Goal: Check status: Check status

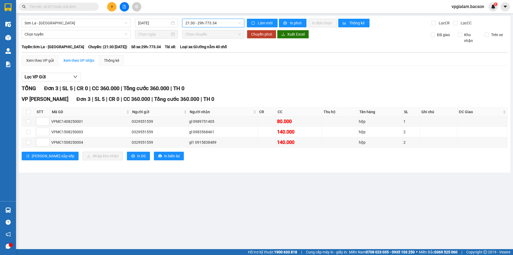
click at [190, 24] on span "21:30 - 29h-773.34" at bounding box center [214, 23] width 56 height 8
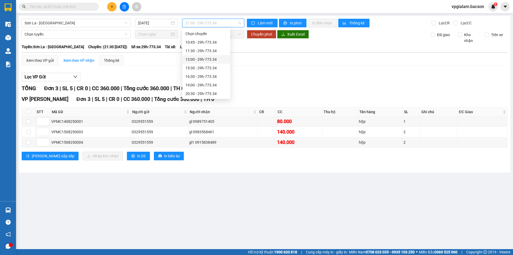
click at [213, 61] on div "13:00 - 29h-773.34" at bounding box center [207, 59] width 42 height 6
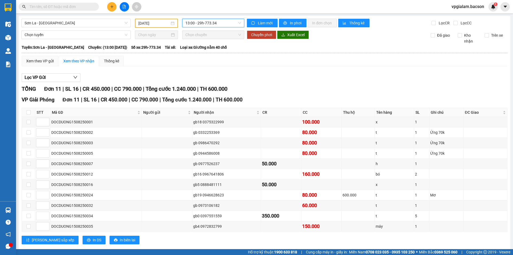
scroll to position [10, 0]
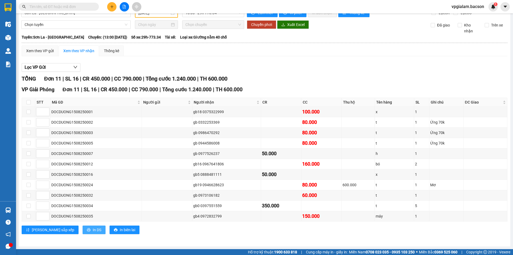
click at [83, 228] on button "In DS" at bounding box center [94, 229] width 23 height 9
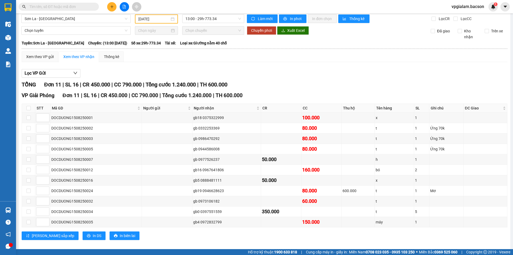
scroll to position [0, 0]
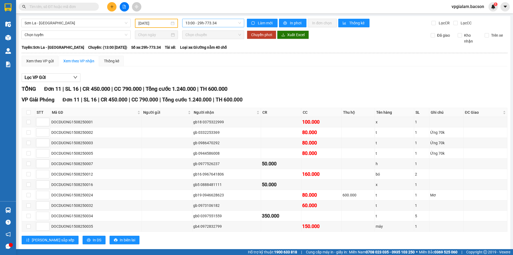
click at [207, 24] on span "13:00 - 29h-773.34" at bounding box center [214, 23] width 56 height 8
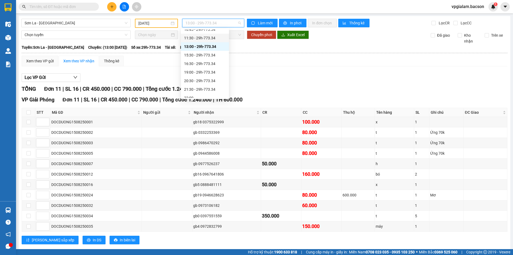
scroll to position [26, 0]
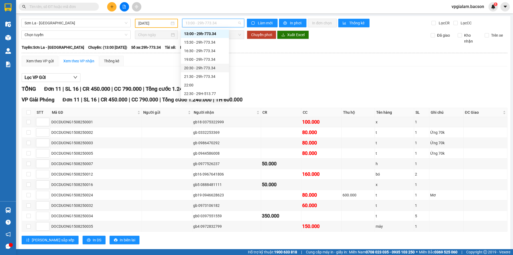
click at [212, 69] on div "20:30 - 29h-773.34" at bounding box center [205, 68] width 42 height 6
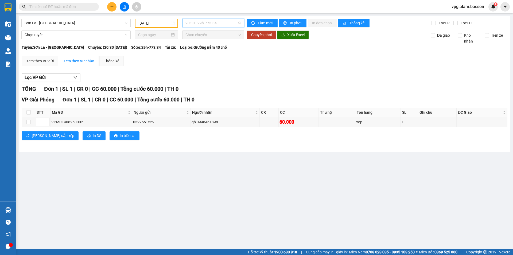
click at [238, 22] on span "20:30 - 29h-773.34" at bounding box center [214, 23] width 56 height 8
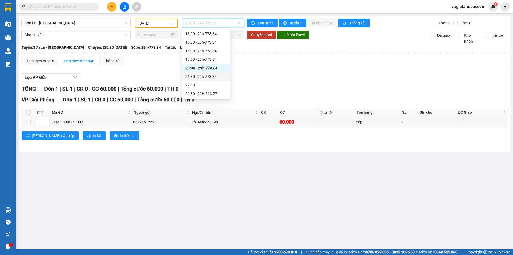
click at [209, 75] on div "21:30 - 29h-773.34" at bounding box center [207, 77] width 42 height 6
